Goal: Task Accomplishment & Management: Manage account settings

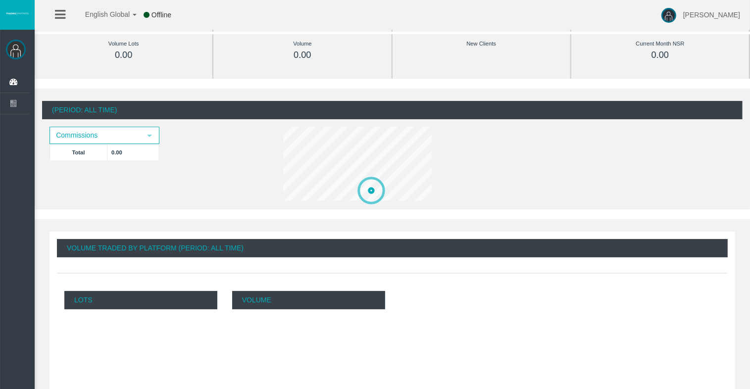
scroll to position [148, 0]
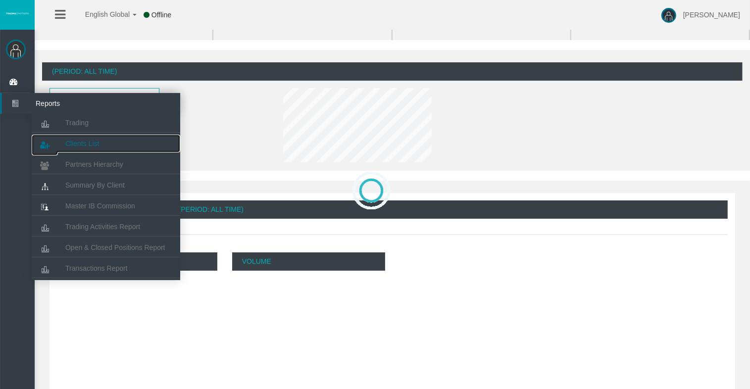
click at [78, 143] on span "Clients List" at bounding box center [82, 144] width 34 height 8
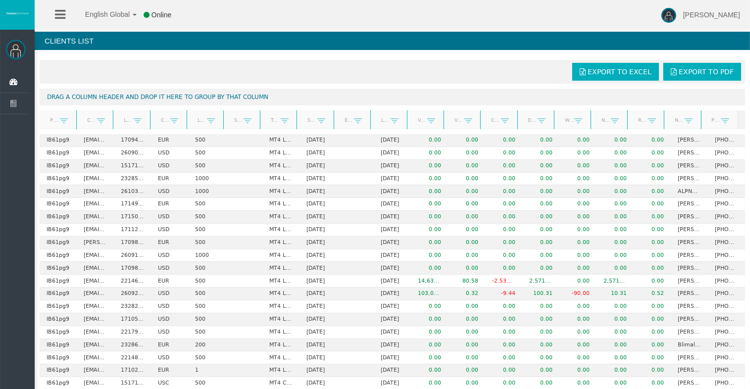
click at [305, 121] on link "Start Date" at bounding box center [309, 119] width 16 height 13
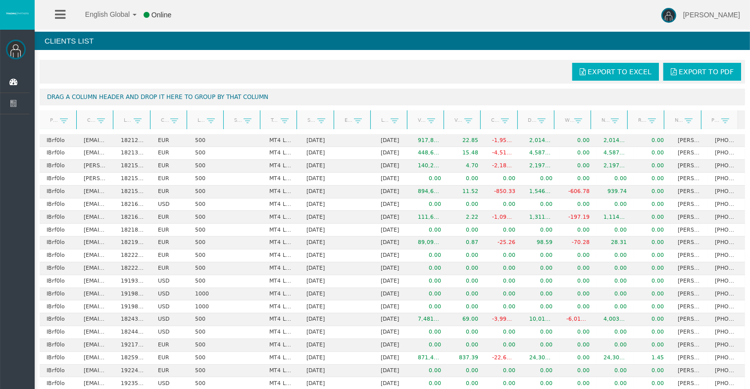
click at [305, 121] on link "Start Date" at bounding box center [309, 120] width 16 height 14
